Goal: Task Accomplishment & Management: Manage account settings

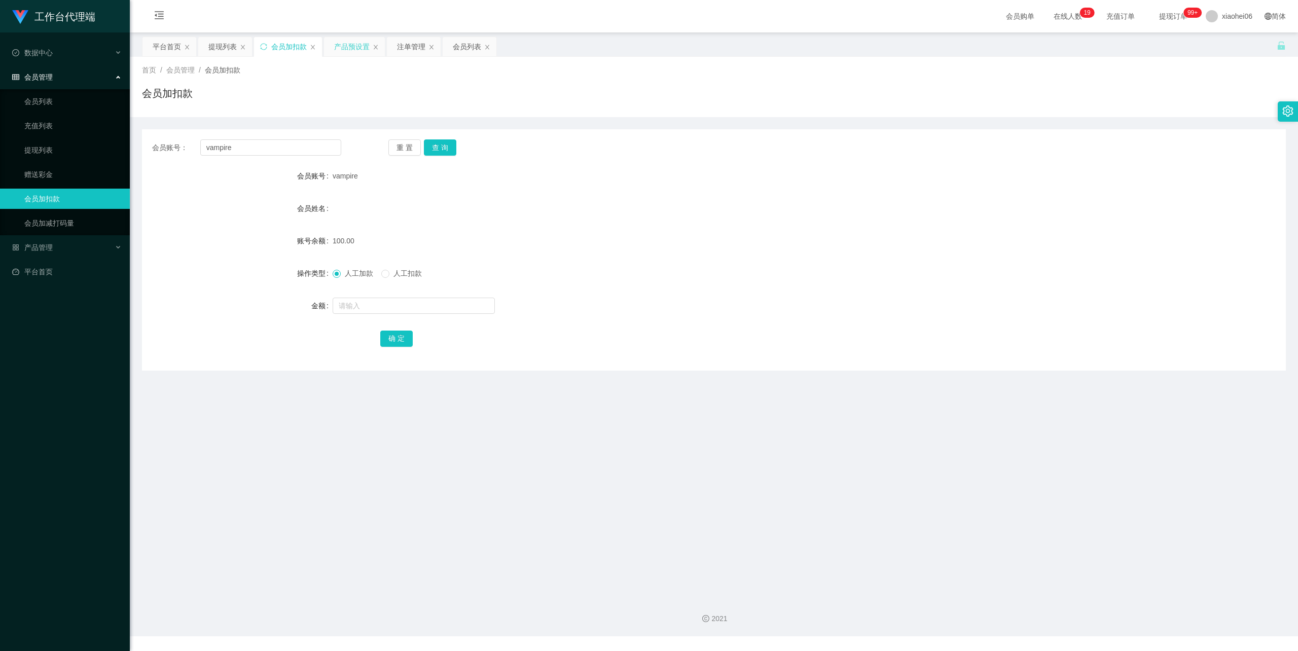
click at [353, 41] on div "产品预设置" at bounding box center [352, 46] width 36 height 19
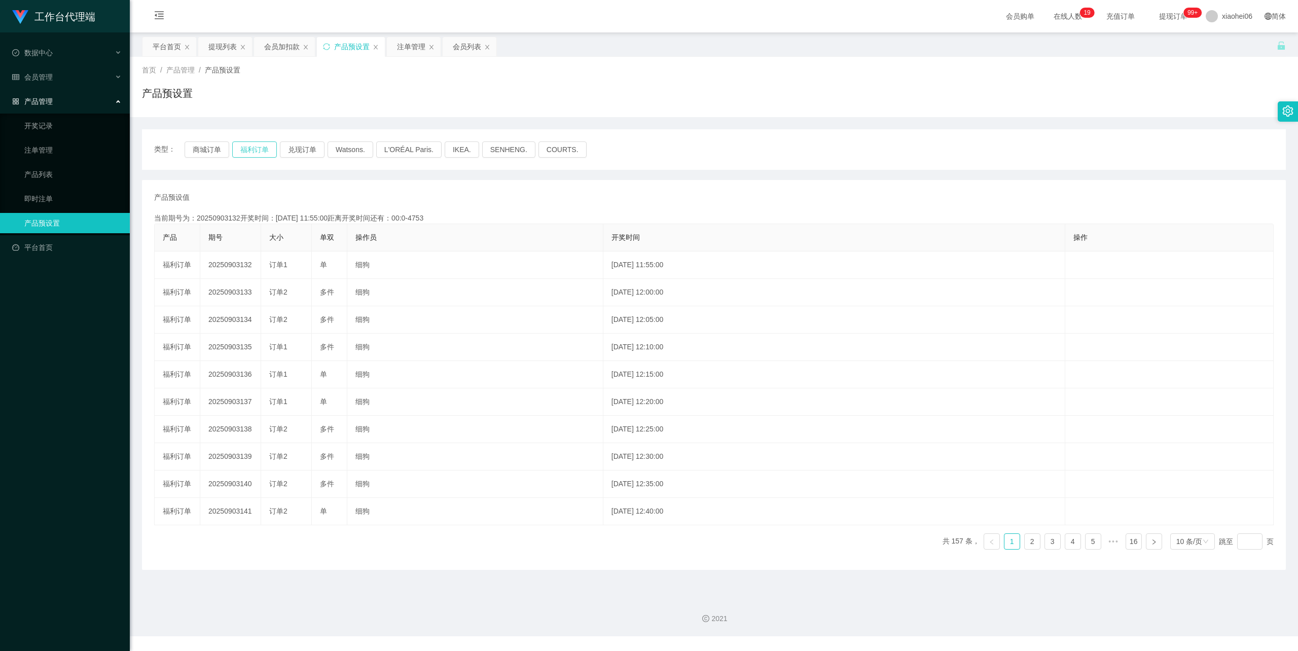
click at [250, 153] on button "福利订单" at bounding box center [254, 149] width 45 height 16
click at [219, 46] on div "提现列表" at bounding box center [222, 46] width 28 height 19
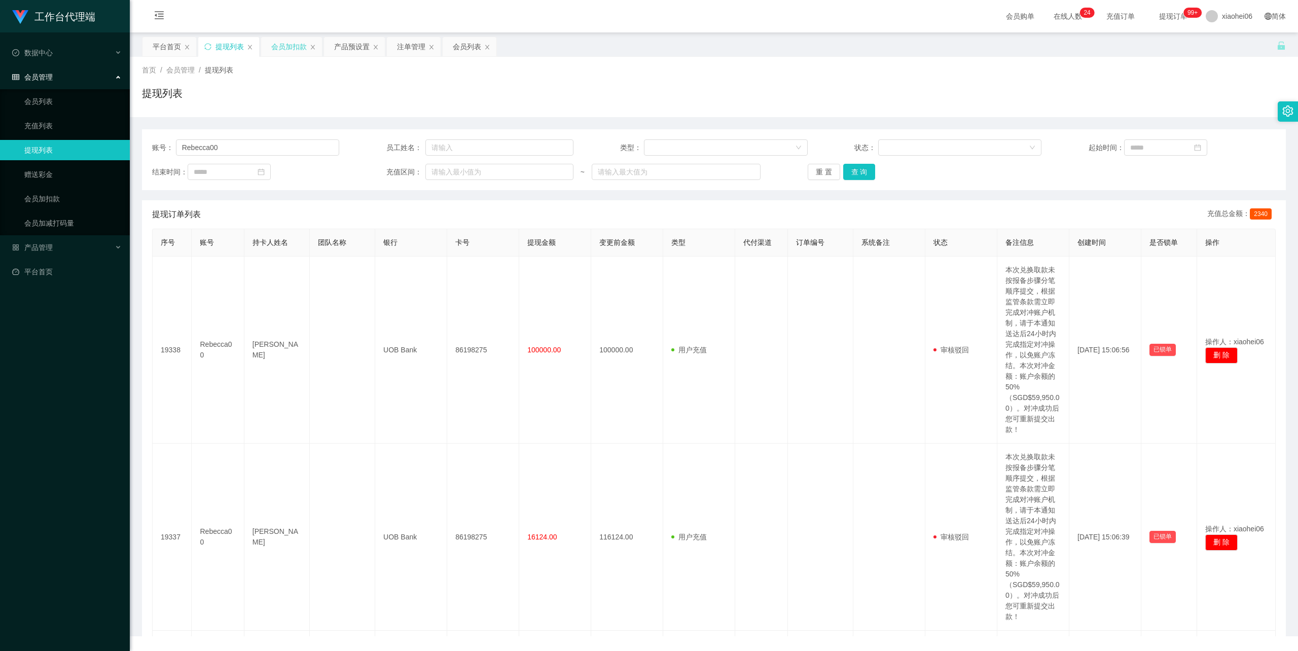
click at [282, 44] on div "会员加扣款" at bounding box center [289, 46] width 36 height 19
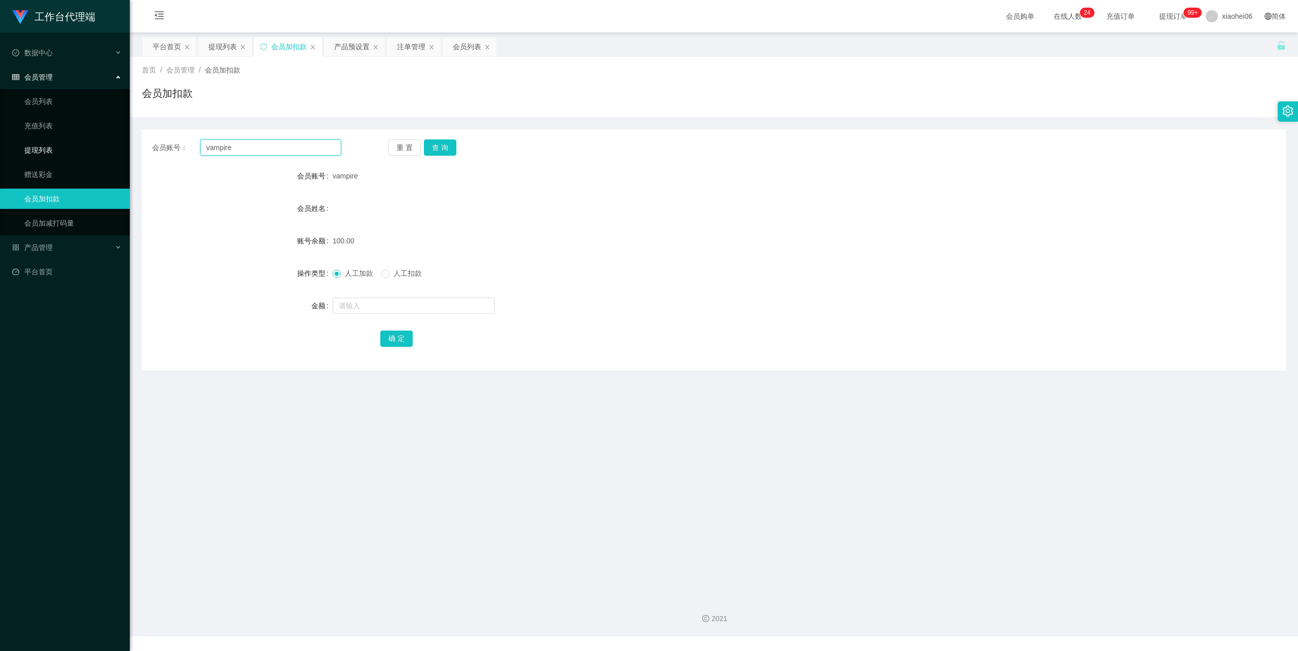
drag, startPoint x: 247, startPoint y: 147, endPoint x: 104, endPoint y: 139, distance: 143.2
click at [104, 139] on section "工作台代理端 数据中心 会员管理 会员列表 充值列表 提现列表 赠送彩金 会员加扣款 会员加减打码量 产品管理 开奖记录 注单管理 产品列表 即时注单 产品预…" at bounding box center [649, 318] width 1298 height 636
paste input "shadiano1"
type input "shadiano1"
click at [434, 144] on button "查 询" at bounding box center [440, 147] width 32 height 16
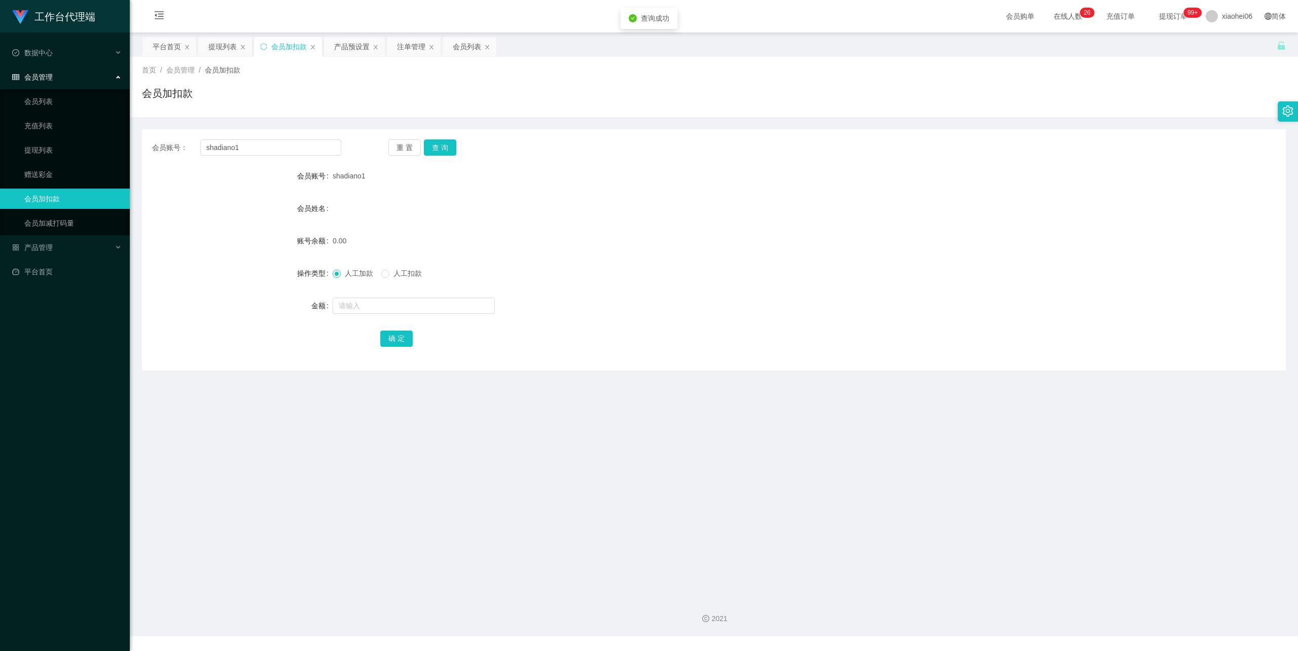
click at [365, 297] on div at bounding box center [666, 306] width 667 height 20
click at [365, 307] on input "text" at bounding box center [414, 306] width 162 height 16
type input "100"
drag, startPoint x: 391, startPoint y: 337, endPoint x: 411, endPoint y: 327, distance: 22.5
click at [391, 337] on button "确 定" at bounding box center [396, 339] width 32 height 16
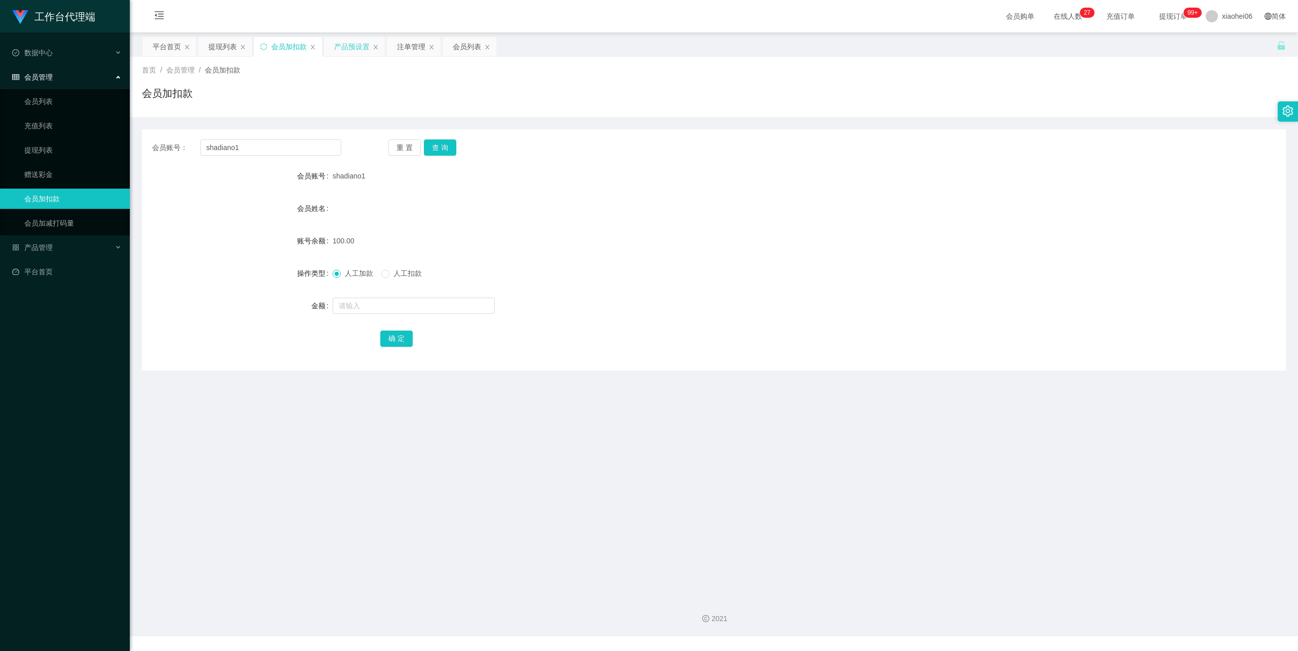
click at [346, 51] on div "产品预设置" at bounding box center [352, 46] width 36 height 19
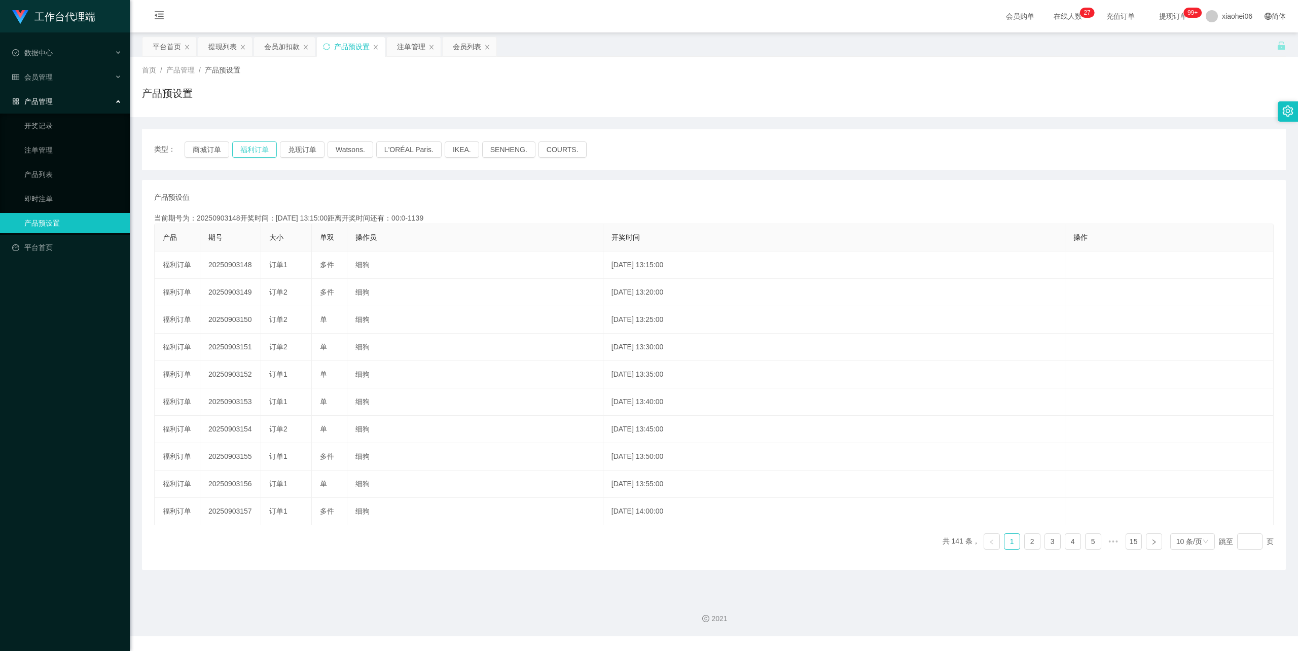
click at [251, 150] on button "福利订单" at bounding box center [254, 149] width 45 height 16
click at [418, 42] on div "注单管理" at bounding box center [411, 46] width 28 height 19
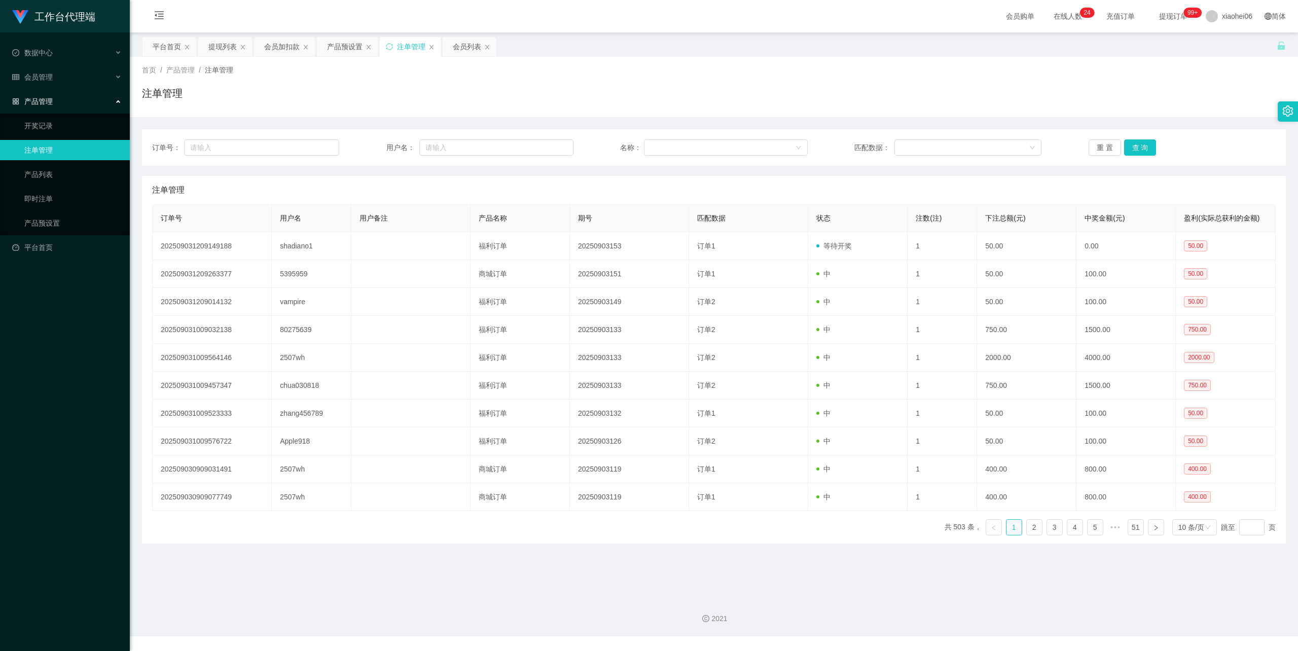
click at [613, 37] on div "平台首页 提现列表 会员加扣款 产品预设置 注单管理 会员列表" at bounding box center [709, 54] width 1135 height 35
click at [534, 171] on div "订单号： 用户名： 名称： 匹配数据： 重 置 查 询 注单管理 订单号 用户名 用户备注 产品名称 期号 匹配数据 状态 注数(注) 下注总额(元) 中奖金…" at bounding box center [714, 336] width 1144 height 414
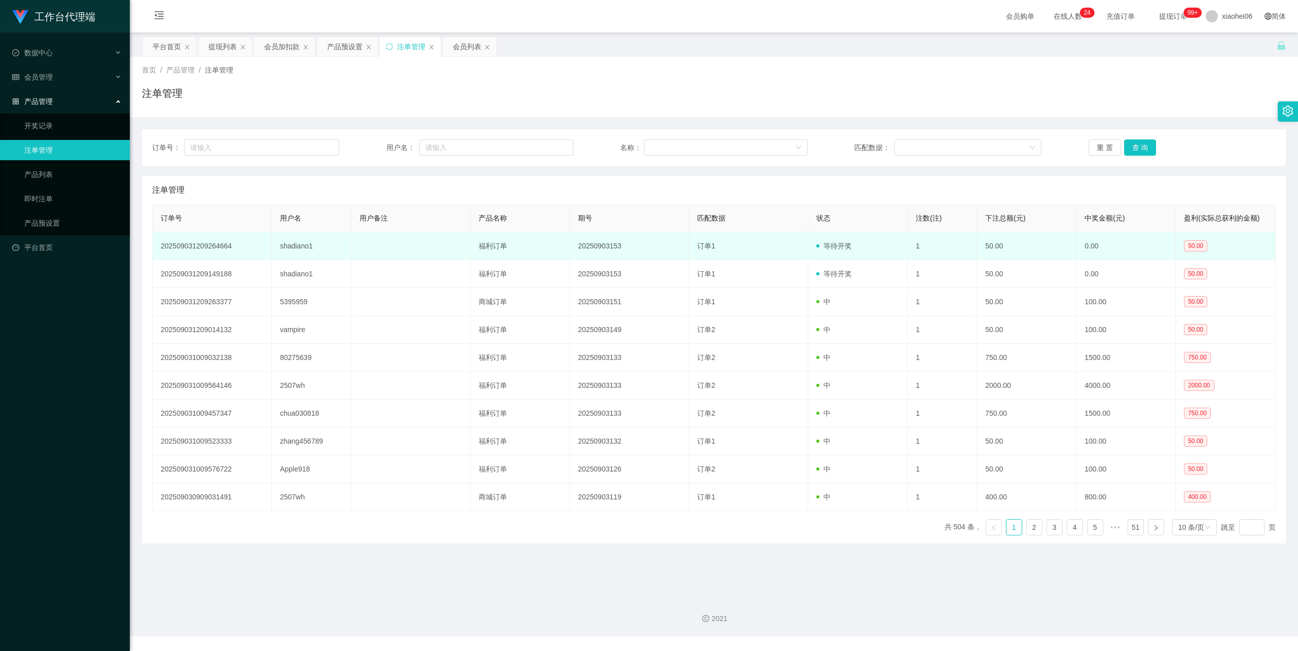
drag, startPoint x: 307, startPoint y: 248, endPoint x: 304, endPoint y: 235, distance: 12.9
click at [304, 235] on td "shadiano1" at bounding box center [312, 246] width 80 height 28
click at [299, 244] on td "shadiano1" at bounding box center [312, 246] width 80 height 28
click at [291, 247] on td "shadiano1" at bounding box center [312, 246] width 80 height 28
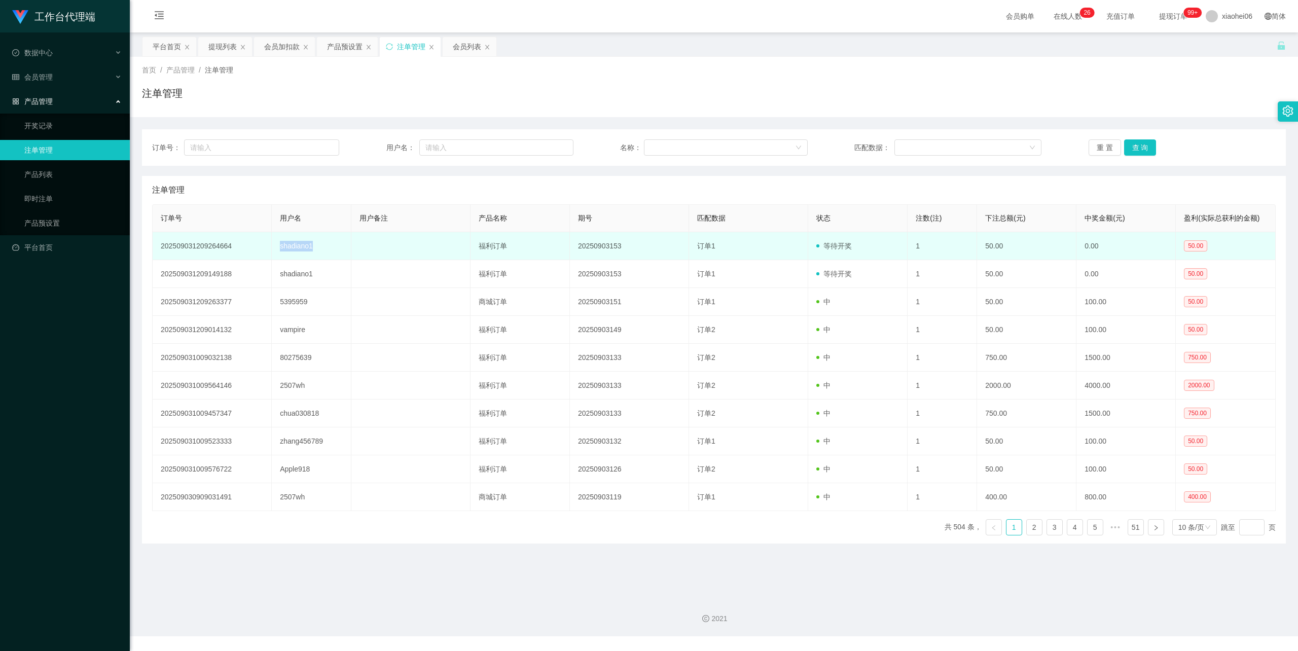
click at [291, 247] on td "shadiano1" at bounding box center [312, 246] width 80 height 28
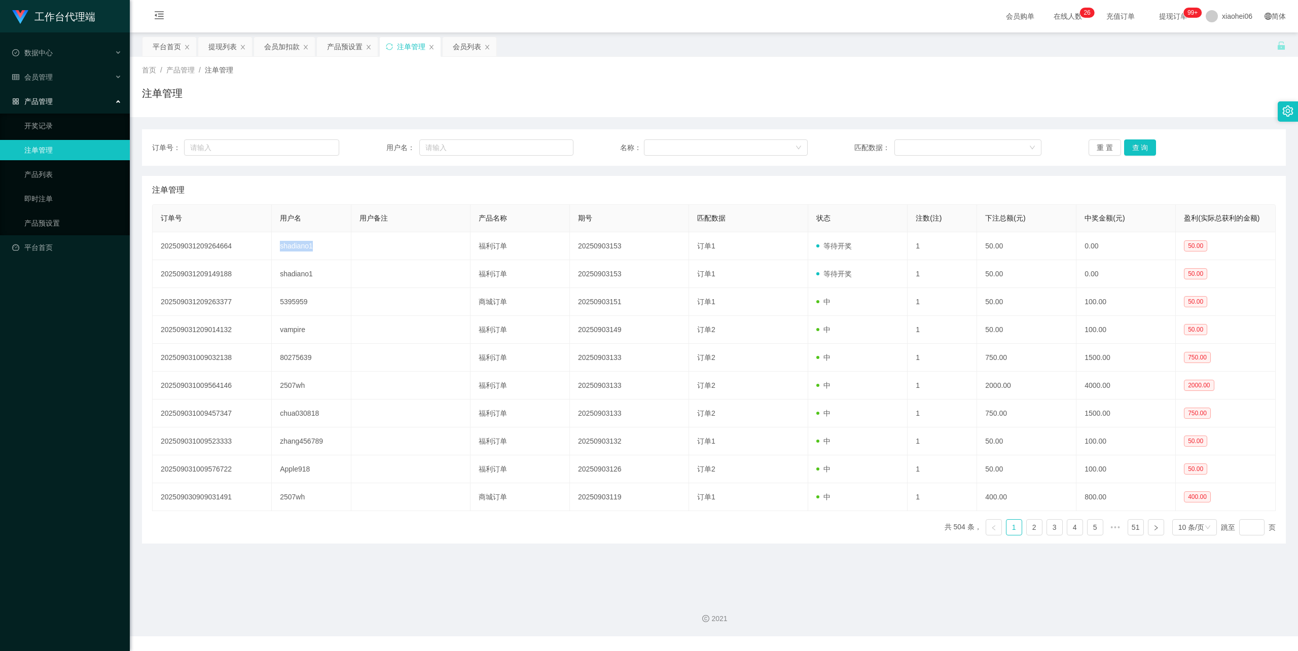
copy td "shadiano1"
click at [278, 44] on div "会员加扣款" at bounding box center [282, 46] width 36 height 19
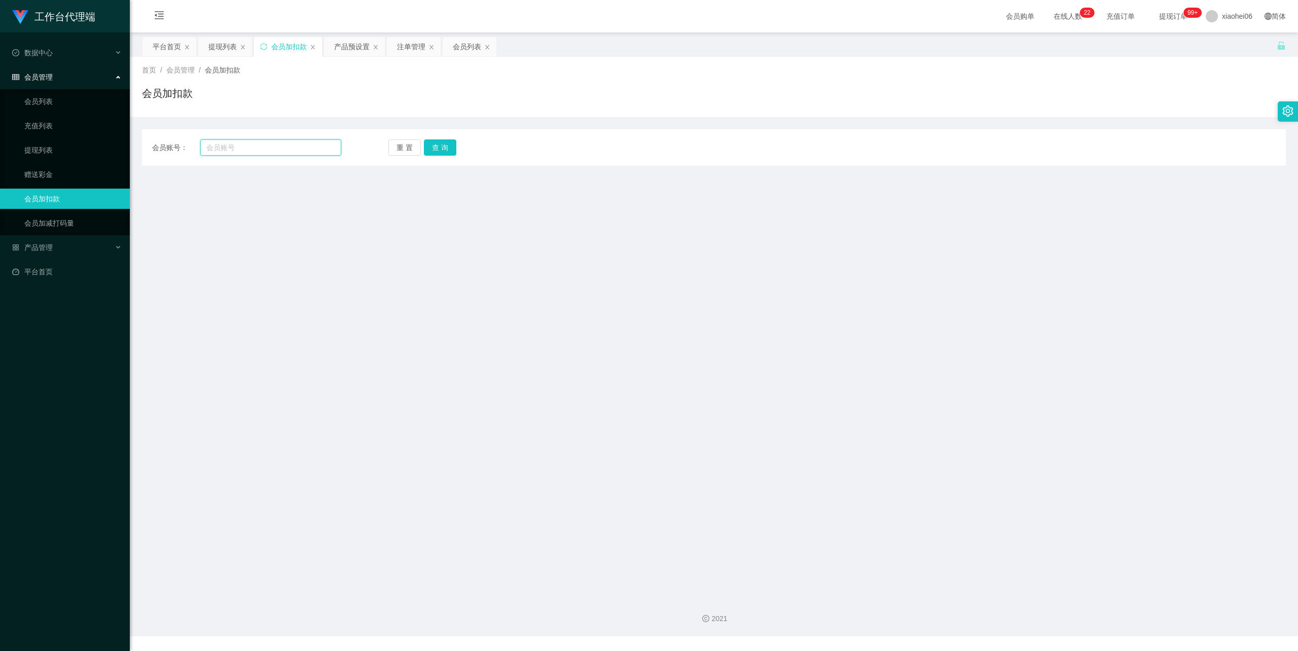
drag, startPoint x: 272, startPoint y: 144, endPoint x: 284, endPoint y: 142, distance: 12.3
click at [272, 144] on input "text" at bounding box center [270, 147] width 141 height 16
paste input "shadiano1"
click at [431, 137] on div "会员账号： shadiano1 重 置 查 询 会员账号 会员姓名 账号余额 操作类型 人工加款 人工扣款 金额 确 定" at bounding box center [714, 147] width 1144 height 37
click at [453, 159] on div "会员账号： shadiano1 重 置 查 询 会员账号 会员姓名 账号余额 操作类型 人工加款 人工扣款 金额 确 定" at bounding box center [714, 147] width 1144 height 37
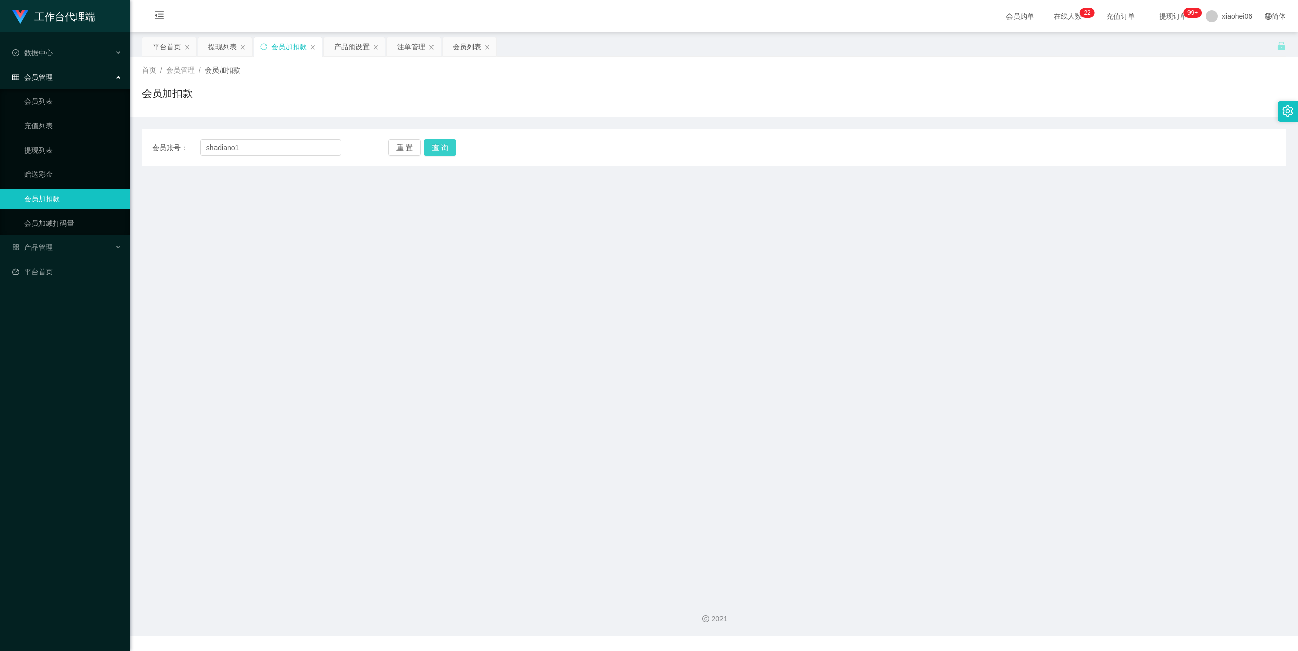
click at [438, 152] on button "查 询" at bounding box center [440, 147] width 32 height 16
click at [241, 148] on input "shadiano1" at bounding box center [270, 147] width 141 height 16
drag, startPoint x: 205, startPoint y: 144, endPoint x: 243, endPoint y: 154, distance: 39.4
click at [206, 144] on input "shadiano1" at bounding box center [270, 147] width 141 height 16
click at [445, 143] on button "查 询" at bounding box center [440, 147] width 32 height 16
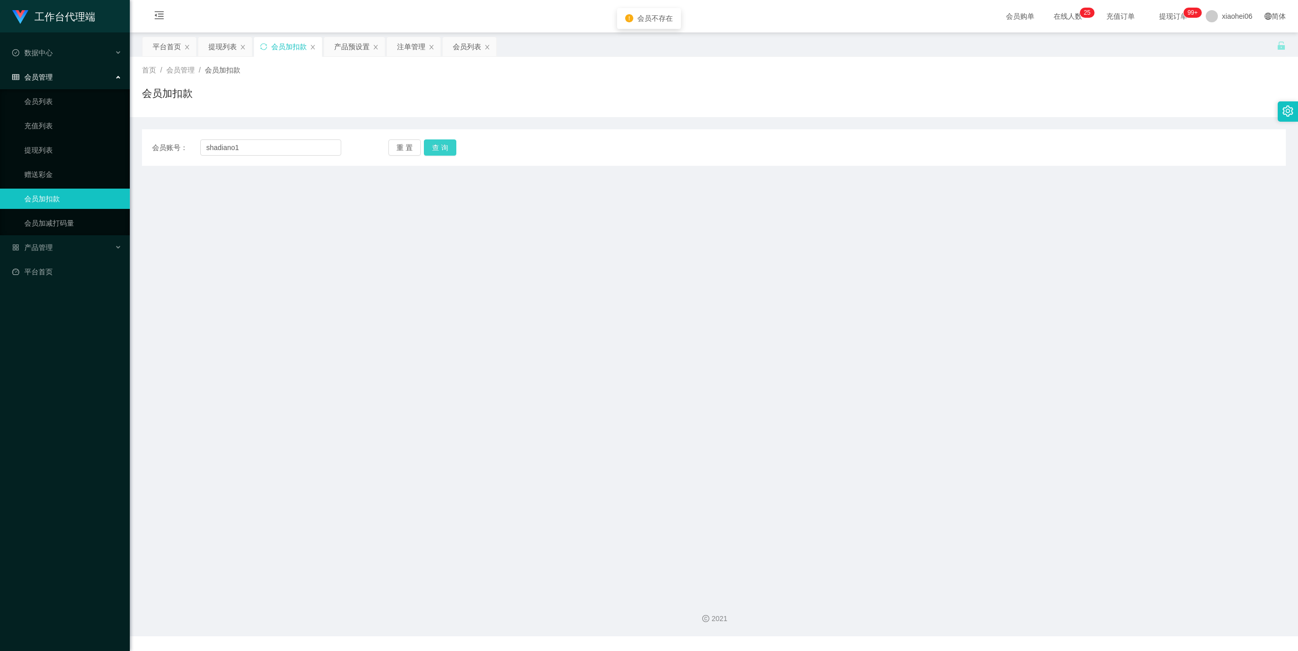
click at [437, 147] on button "查 询" at bounding box center [440, 147] width 32 height 16
click at [240, 144] on input "shadiano1" at bounding box center [270, 147] width 141 height 16
click at [205, 149] on input "shadiano1" at bounding box center [270, 147] width 141 height 16
click at [437, 145] on button "查 询" at bounding box center [440, 147] width 32 height 16
drag, startPoint x: 322, startPoint y: 271, endPoint x: 276, endPoint y: 175, distance: 105.9
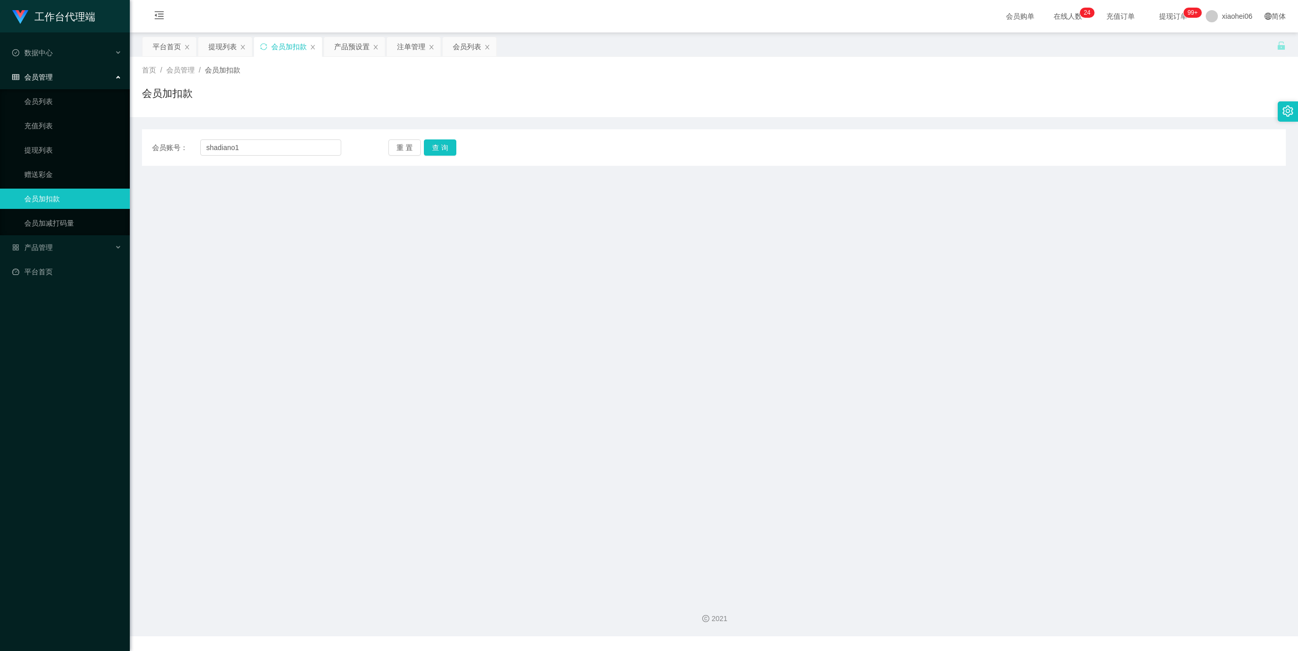
click at [321, 269] on main "关闭左侧 关闭右侧 关闭其它 刷新页面 平台首页 提现列表 会员加扣款 产品预设置 注单管理 会员列表 首页 / 会员管理 / 会员加扣款 / 会员加扣款 会…" at bounding box center [714, 310] width 1168 height 557
drag, startPoint x: 255, startPoint y: 136, endPoint x: 252, endPoint y: 141, distance: 5.2
click at [255, 136] on div "会员账号： shadiano1 重 置 查 询 会员账号 会员姓名 账号余额 操作类型 人工加款 人工扣款 金额 确 定" at bounding box center [714, 147] width 1144 height 37
click at [252, 143] on input "shadiano1" at bounding box center [270, 147] width 141 height 16
drag, startPoint x: 207, startPoint y: 141, endPoint x: 38, endPoint y: 140, distance: 169.9
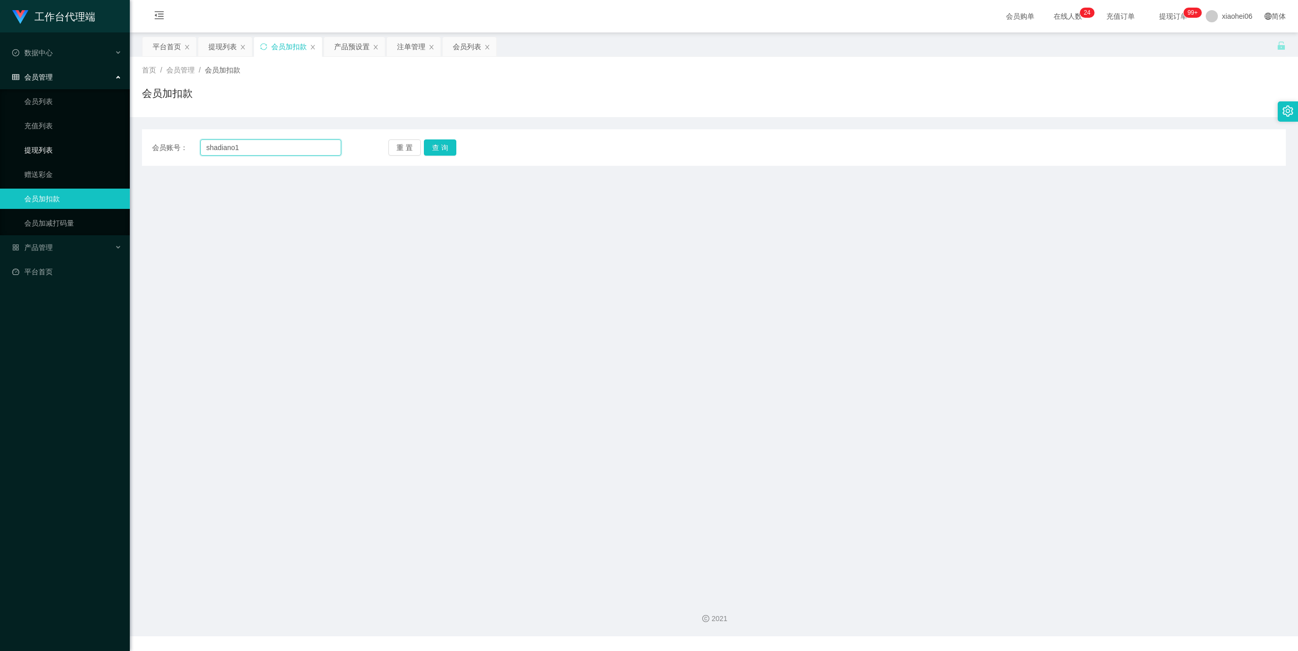
click at [37, 140] on section "工作台代理端 数据中心 会员管理 会员列表 充值列表 提现列表 赠送彩金 会员加扣款 会员加减打码量 产品管理 开奖记录 注单管理 产品列表 即时注单 产品预…" at bounding box center [649, 318] width 1298 height 636
paste input "text"
type input "shadiano1"
click at [441, 144] on button "查 询" at bounding box center [440, 147] width 32 height 16
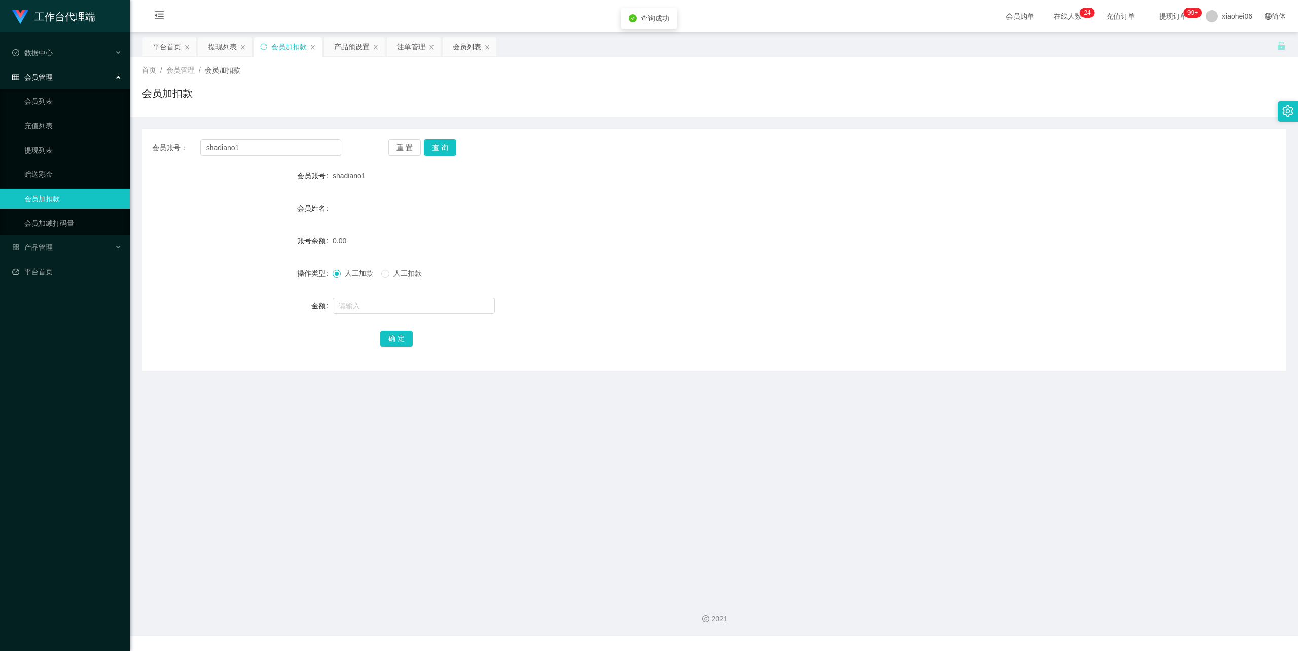
click at [615, 260] on form "会员账号 shadiano1 会员姓名 账号余额 0.00 操作类型 人工加款 人工扣款 金额 确 定" at bounding box center [714, 257] width 1144 height 183
click at [436, 147] on button "查 询" at bounding box center [440, 147] width 32 height 16
click at [893, 214] on div "会员姓名" at bounding box center [714, 208] width 1144 height 20
click at [444, 148] on button "查 询" at bounding box center [440, 147] width 32 height 16
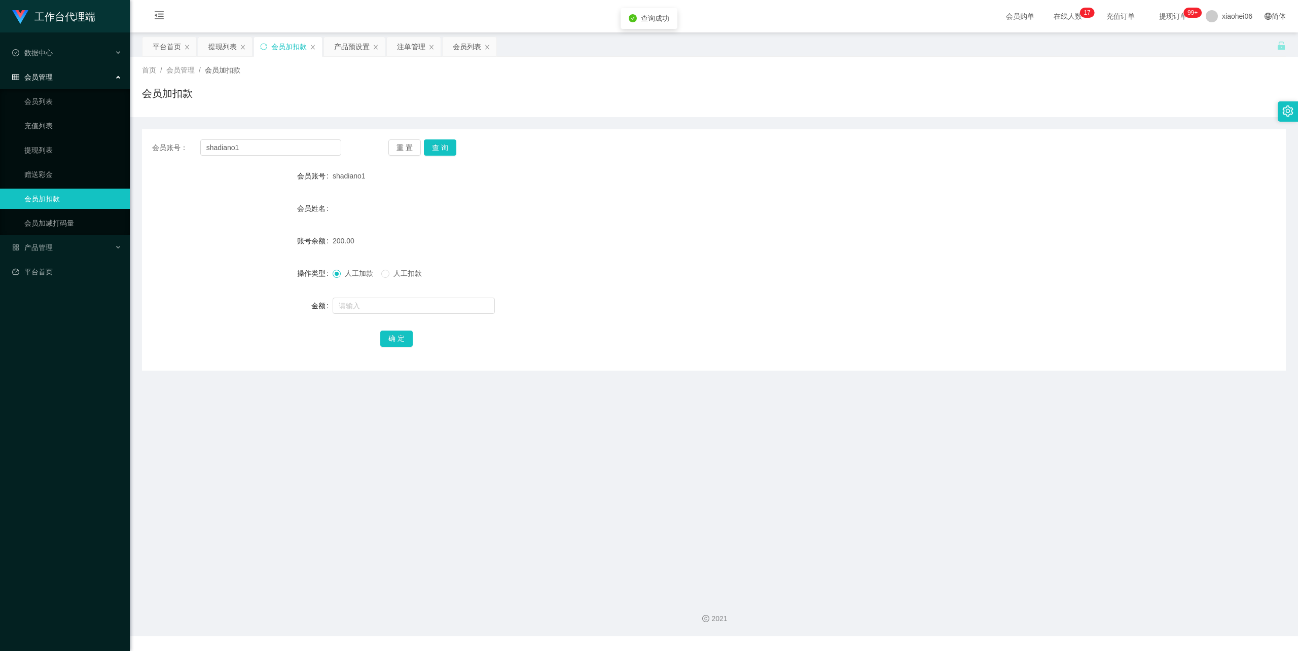
click at [613, 220] on form "会员账号 shadiano1 会员姓名 账号余额 200.00 操作类型 人工加款 人工扣款 金额 确 定" at bounding box center [714, 257] width 1144 height 183
click at [403, 276] on span "人工扣款" at bounding box center [407, 273] width 37 height 8
click at [408, 305] on input "text" at bounding box center [414, 306] width 162 height 16
type input "50"
click at [401, 331] on button "确 定" at bounding box center [396, 339] width 32 height 16
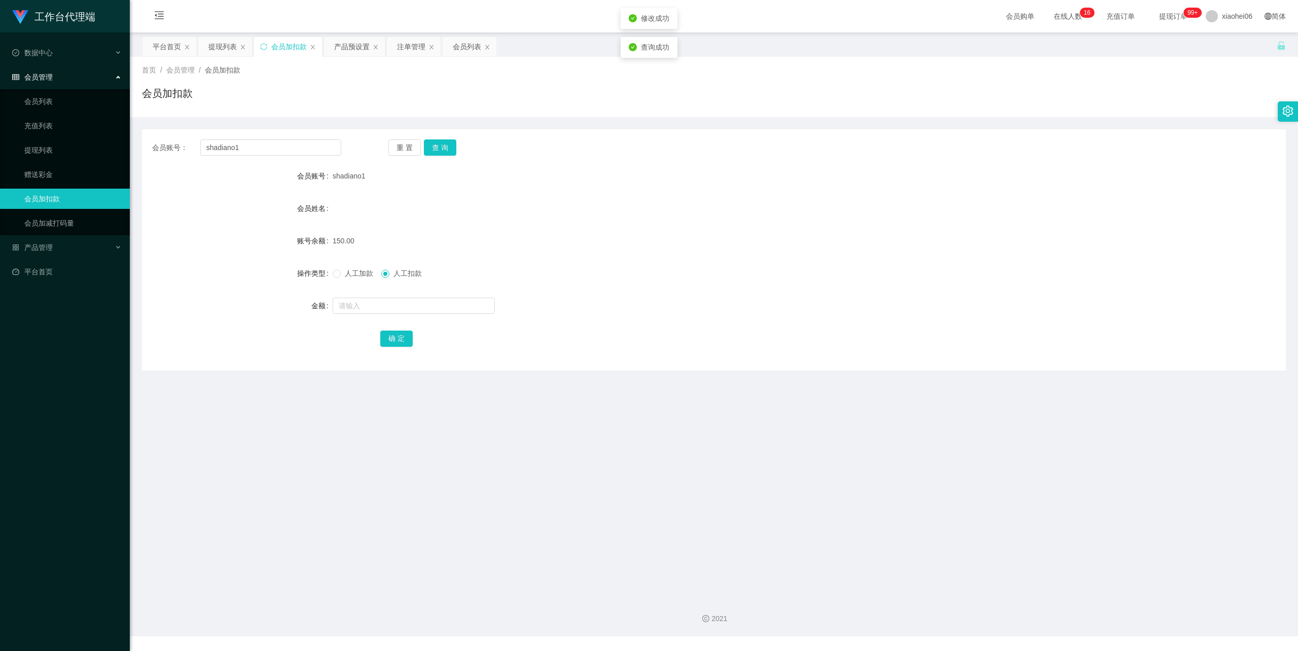
click at [629, 247] on div "150.00" at bounding box center [666, 241] width 667 height 20
